Goal: Information Seeking & Learning: Learn about a topic

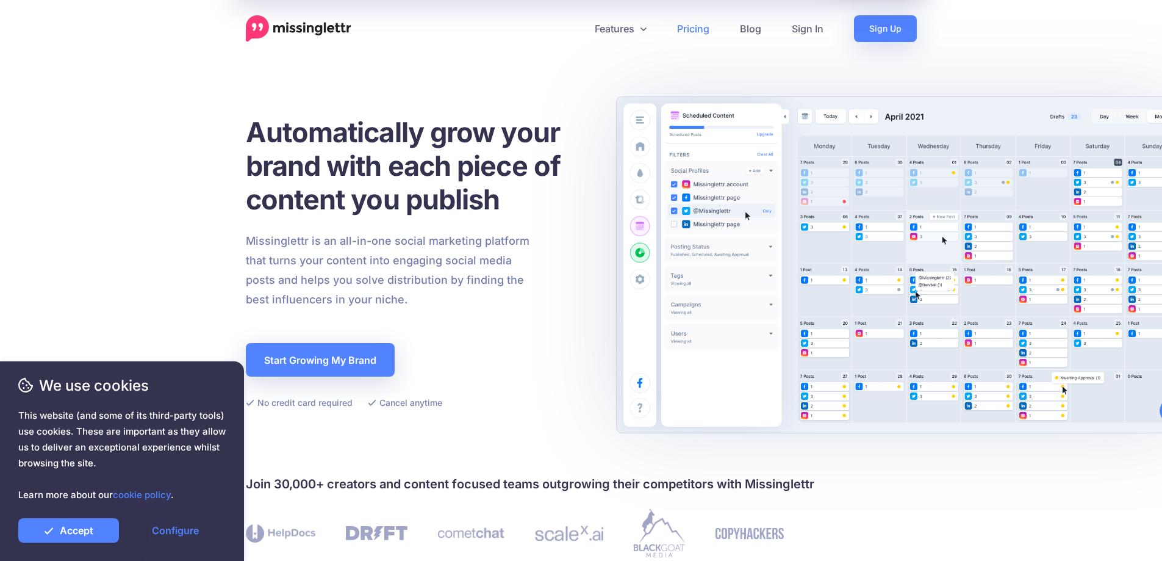
click at [694, 33] on link "Pricing" at bounding box center [693, 28] width 63 height 27
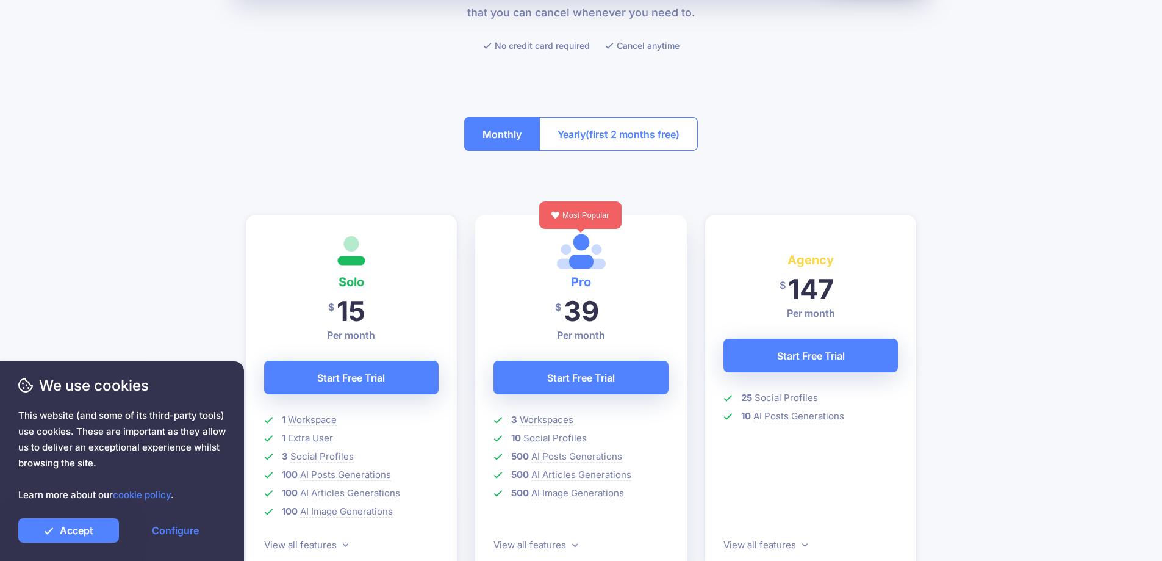
scroll to position [183, 0]
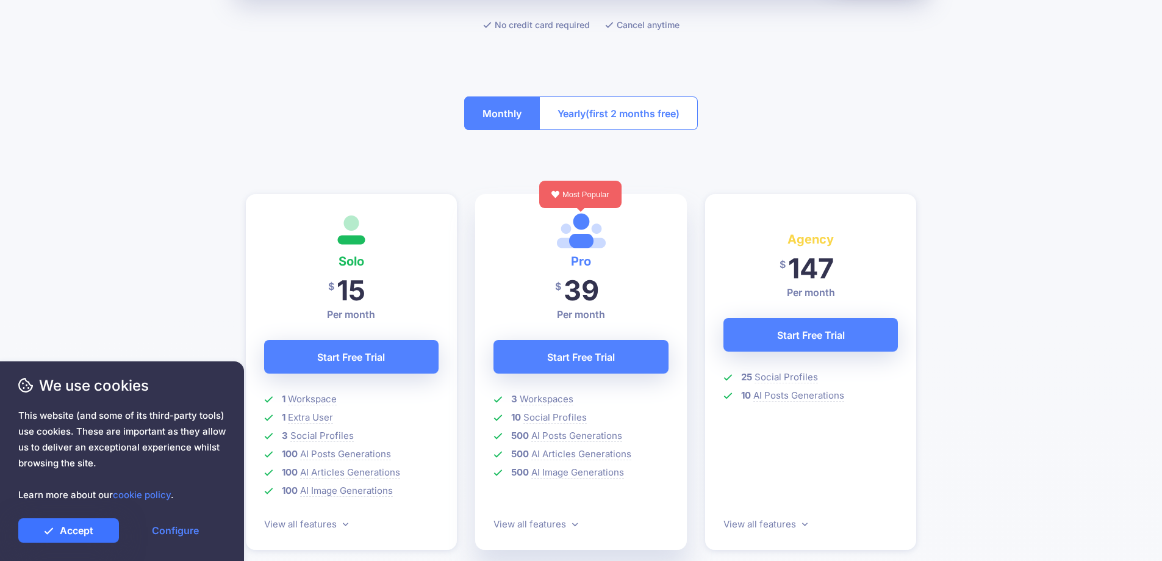
click at [85, 528] on link "Accept" at bounding box center [68, 530] width 101 height 24
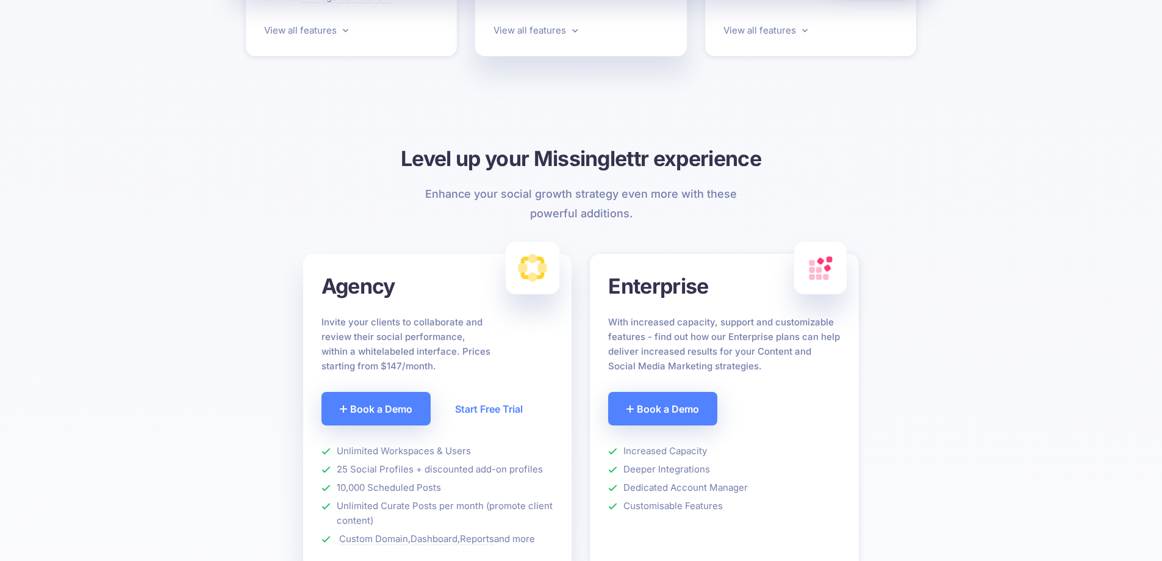
scroll to position [671, 0]
